Goal: Communication & Community: Share content

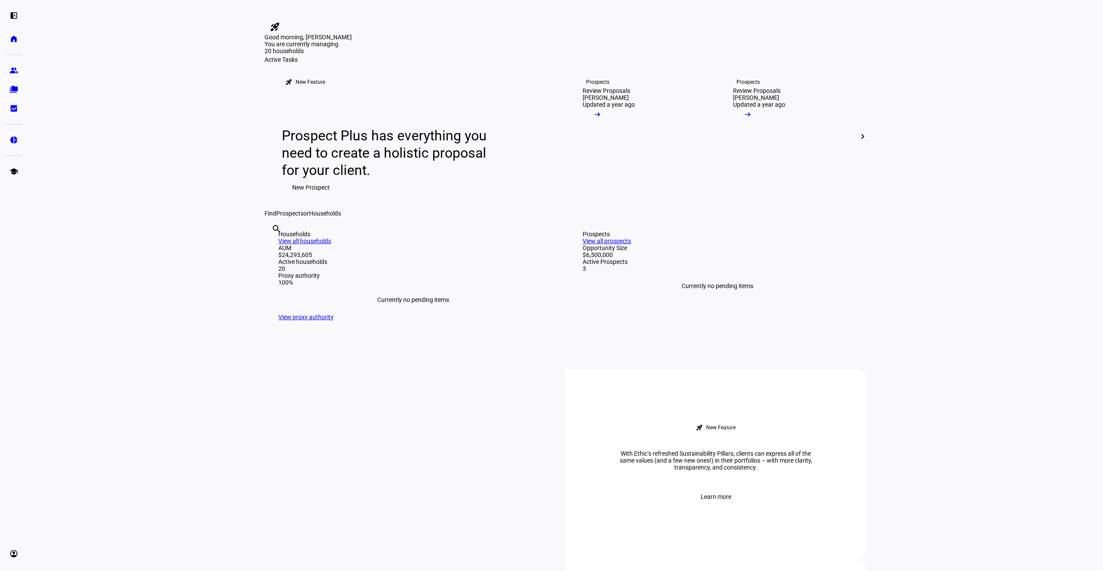
click at [331, 245] on link "View all households" at bounding box center [304, 241] width 53 height 7
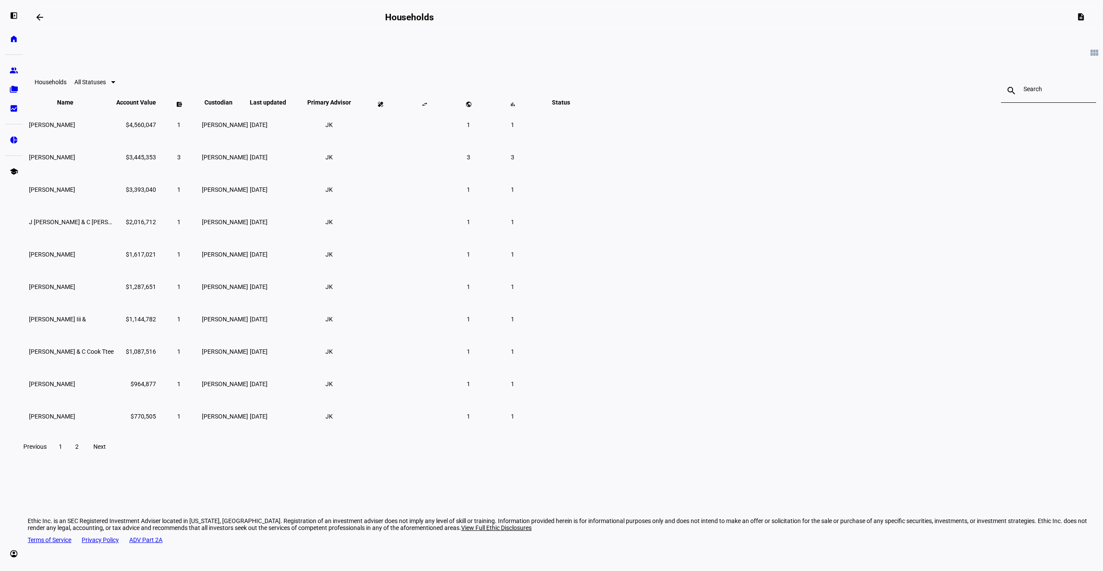
click at [113, 456] on span at bounding box center [100, 447] width 28 height 21
click at [587, 332] on td at bounding box center [561, 319] width 52 height 32
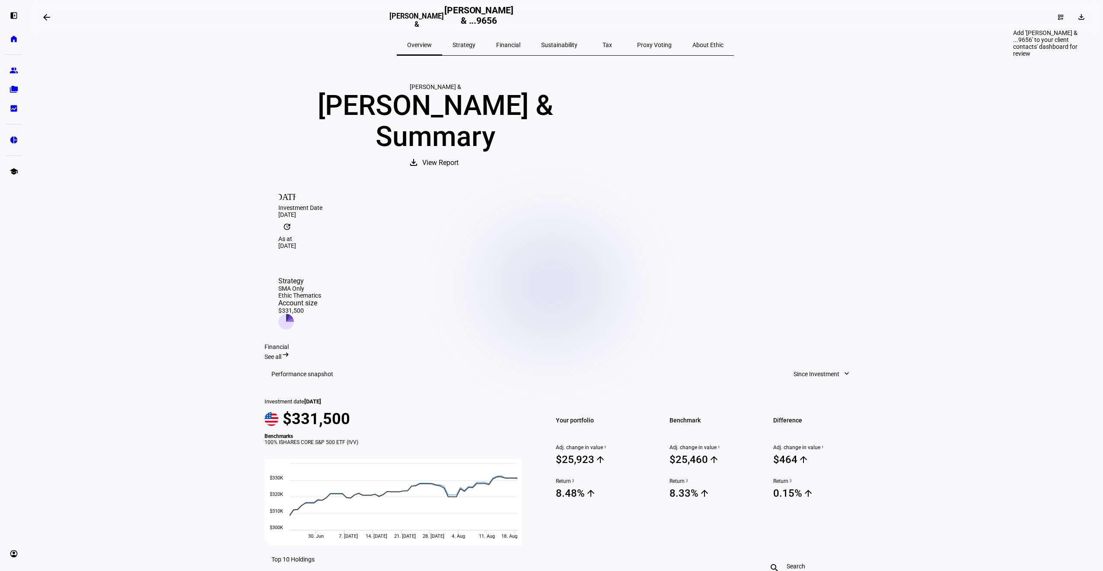
click at [1058, 16] on div "dashboard_customize" at bounding box center [1060, 17] width 19 height 14
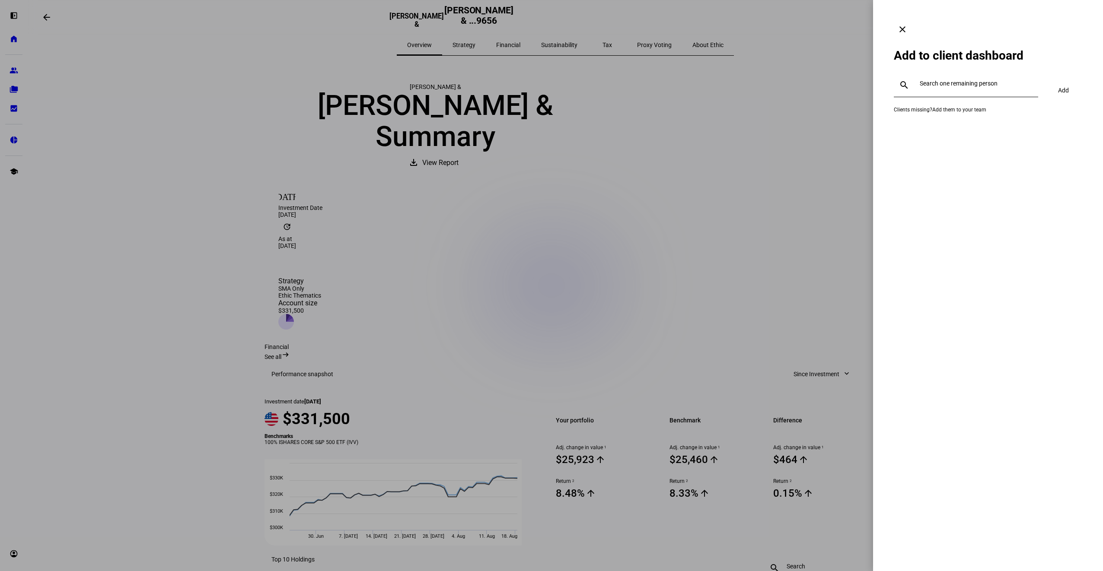
click at [964, 80] on input "text" at bounding box center [977, 83] width 115 height 7
click at [947, 95] on div "[PERSON_NAME]" at bounding box center [973, 91] width 96 height 9
click at [1068, 82] on span "Add" at bounding box center [1063, 90] width 11 height 17
click at [908, 24] on mat-icon "clear" at bounding box center [902, 29] width 10 height 10
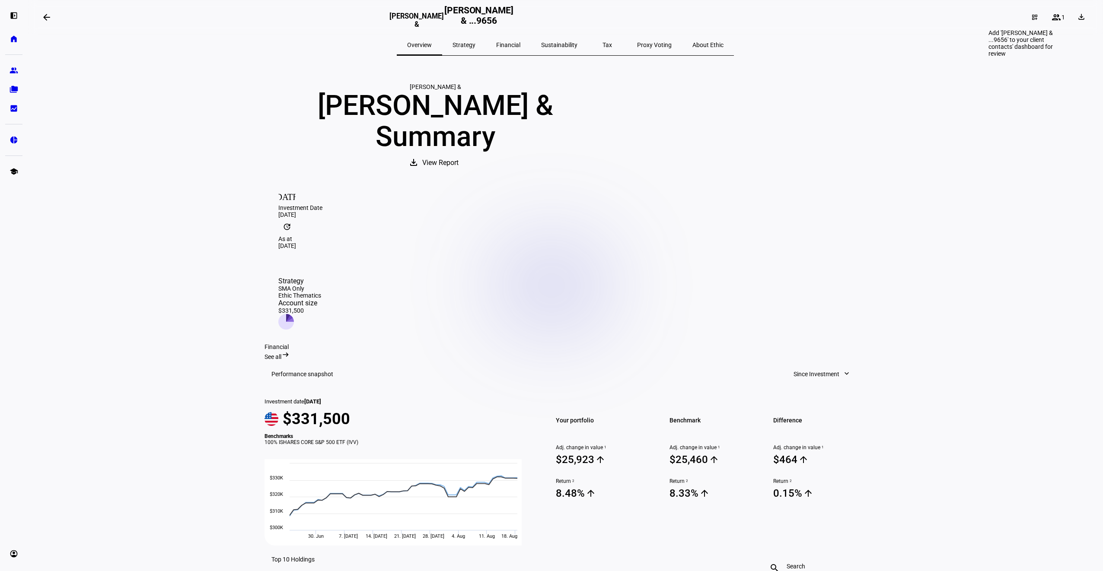
click at [1031, 17] on mat-icon "dashboard_customize" at bounding box center [1034, 17] width 7 height 7
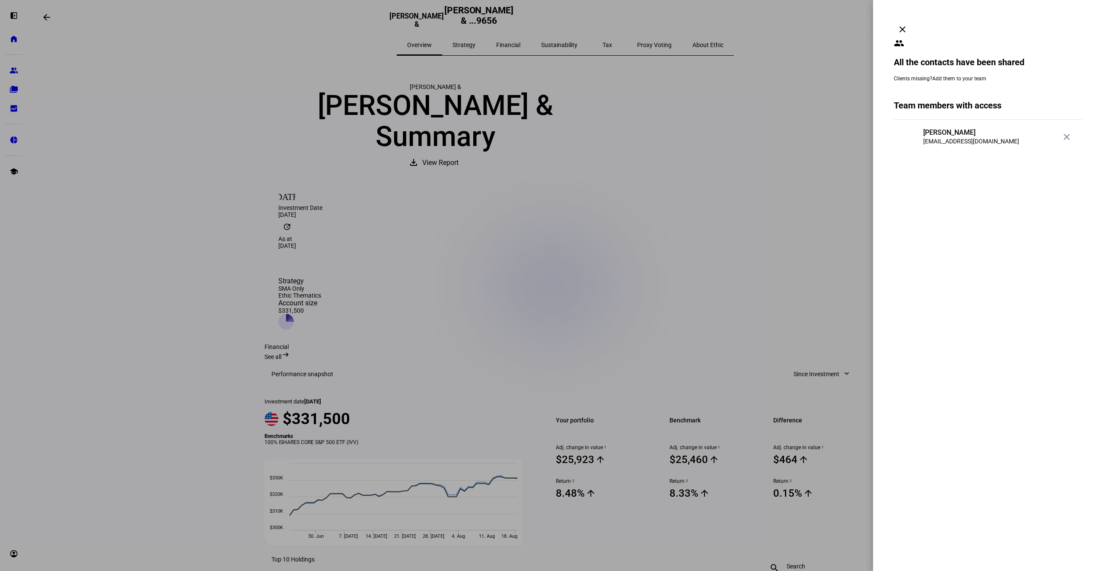
click at [908, 24] on mat-icon "clear" at bounding box center [902, 29] width 10 height 10
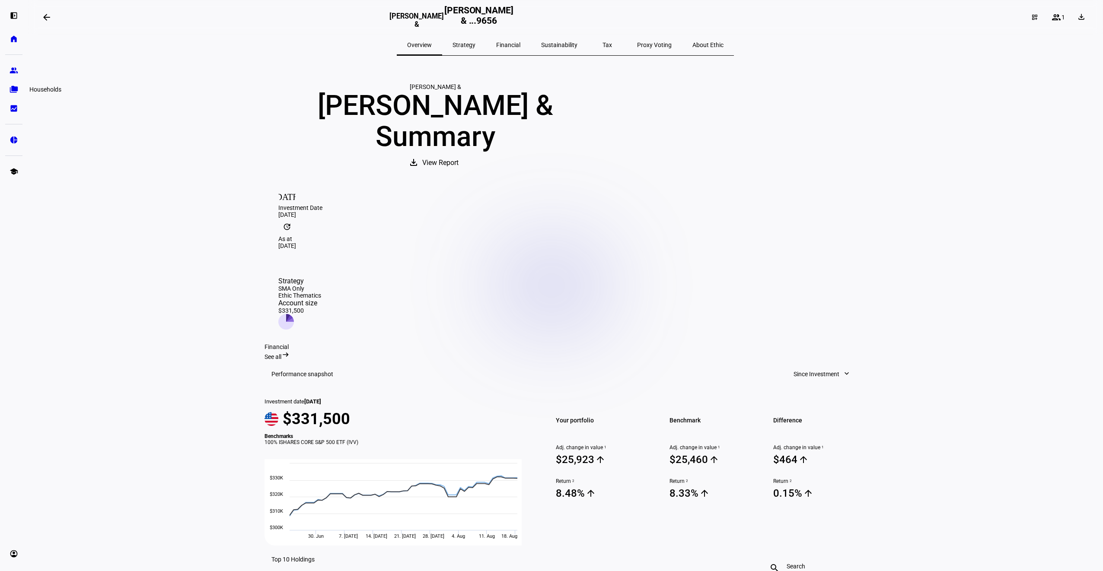
click at [14, 92] on eth-mat-symbol "folder_copy" at bounding box center [14, 89] width 9 height 9
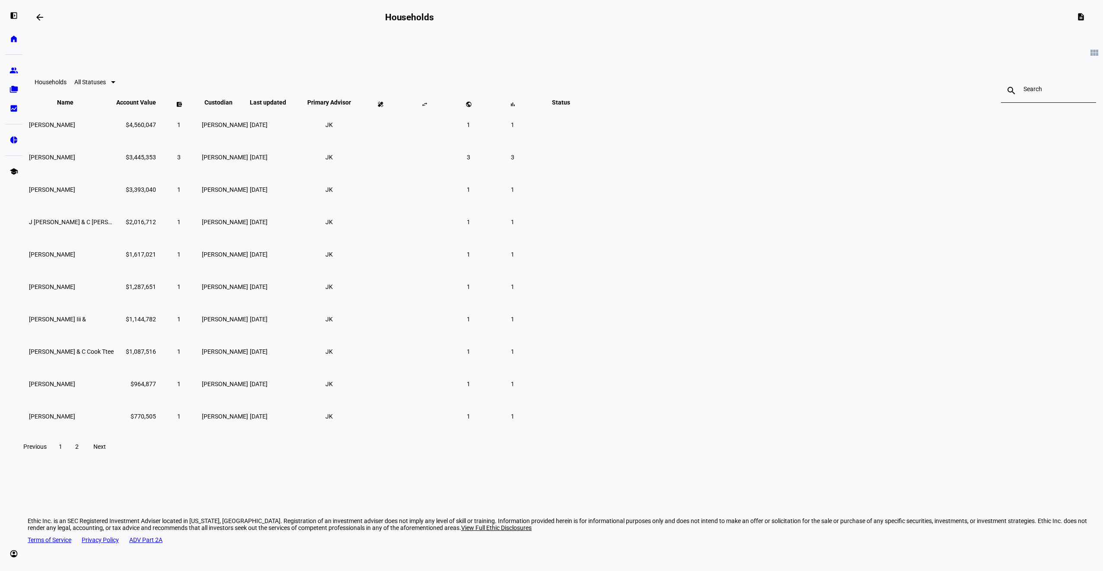
click at [106, 450] on span "Next" at bounding box center [99, 446] width 13 height 7
click at [115, 334] on td "[PERSON_NAME] &" at bounding box center [72, 319] width 86 height 32
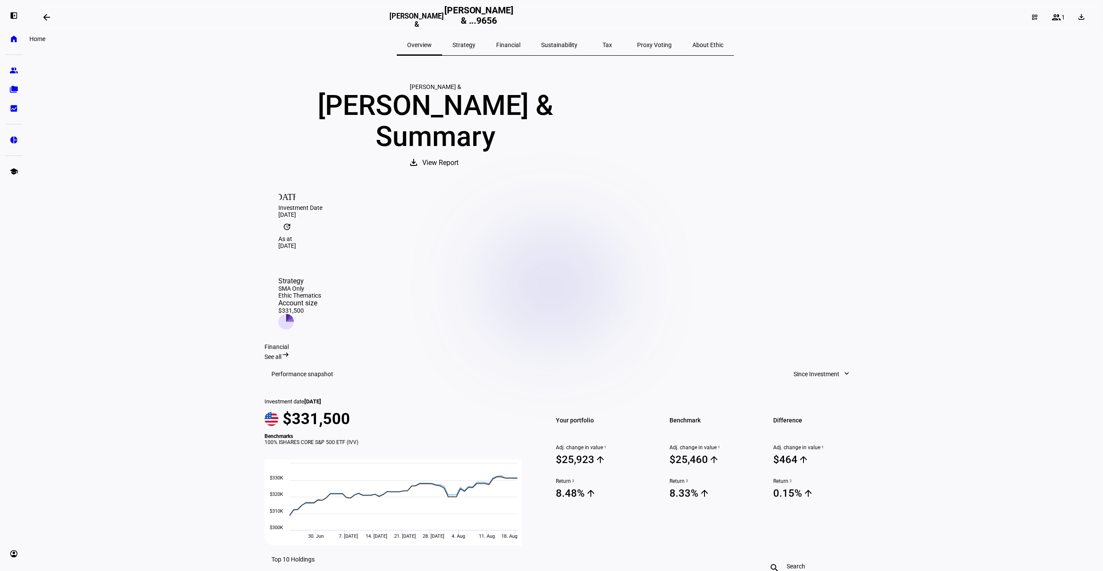
drag, startPoint x: 12, startPoint y: 36, endPoint x: 44, endPoint y: 42, distance: 32.1
click at [12, 36] on eth-mat-symbol "home" at bounding box center [14, 39] width 9 height 9
